Goal: Task Accomplishment & Management: Use online tool/utility

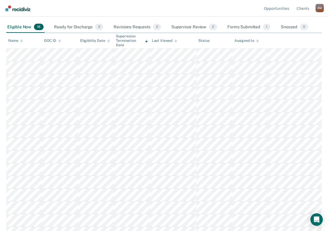
scroll to position [73, 0]
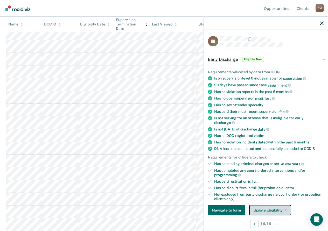
click at [276, 208] on button "Update Eligibility" at bounding box center [270, 210] width 42 height 10
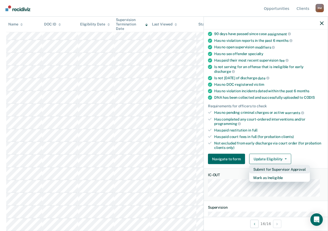
scroll to position [55, 0]
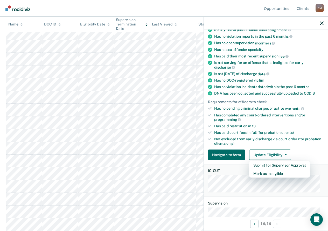
click at [296, 120] on div "Has completed any court-ordered interventions and/or programming" at bounding box center [268, 117] width 109 height 9
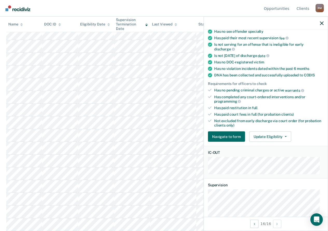
scroll to position [78, 0]
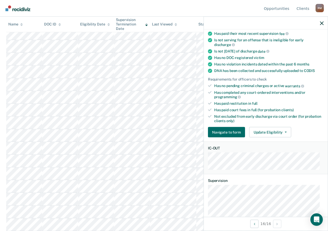
click at [320, 22] on div at bounding box center [266, 23] width 124 height 13
click at [322, 24] on icon "button" at bounding box center [322, 23] width 4 height 4
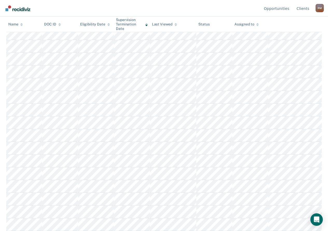
scroll to position [47, 0]
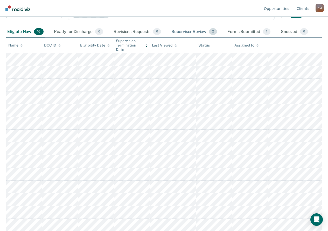
click at [188, 33] on div "Supervisor Review 2" at bounding box center [194, 31] width 48 height 11
